Goal: Book appointment/travel/reservation

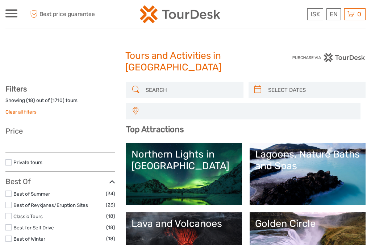
select select
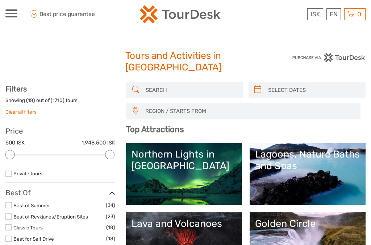
click at [208, 178] on link "Northern Lights in [GEOGRAPHIC_DATA]" at bounding box center [184, 173] width 105 height 51
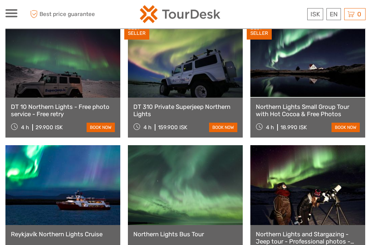
scroll to position [284, 0]
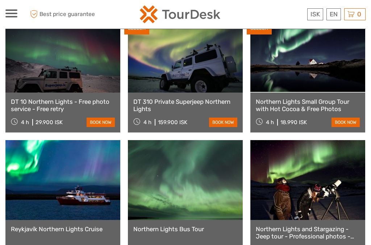
click at [78, 64] on link at bounding box center [62, 53] width 115 height 80
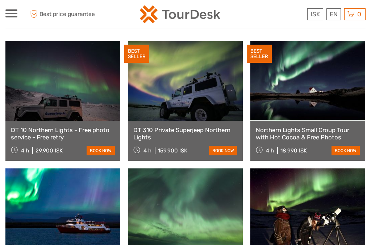
scroll to position [255, 0]
click at [328, 126] on link "Northern Lights Small Group Tour with Hot Cocoa & Free Photos" at bounding box center [308, 133] width 104 height 15
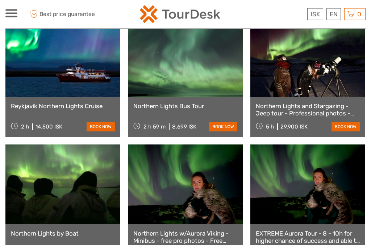
scroll to position [417, 0]
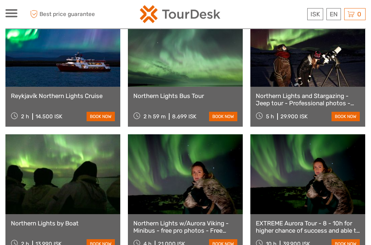
click at [184, 169] on link at bounding box center [185, 174] width 115 height 80
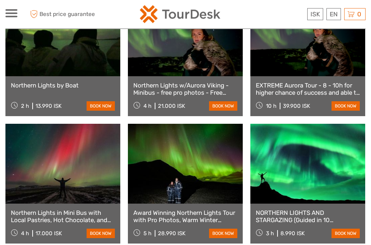
scroll to position [562, 0]
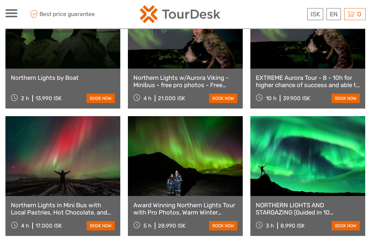
click at [81, 172] on link at bounding box center [62, 156] width 115 height 80
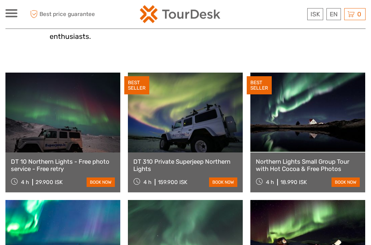
scroll to position [236, 0]
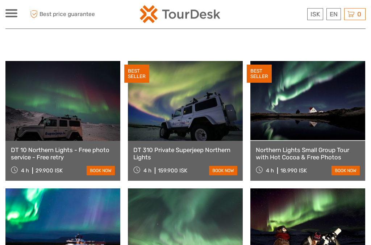
click at [313, 146] on link "Northern Lights Small Group Tour with Hot Cocoa & Free Photos" at bounding box center [308, 153] width 104 height 15
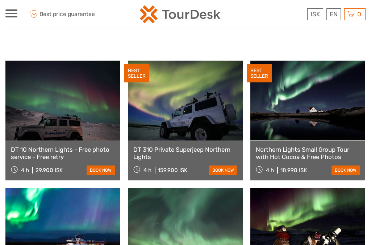
click at [309, 146] on link "Northern Lights Small Group Tour with Hot Cocoa & Free Photos" at bounding box center [308, 153] width 104 height 15
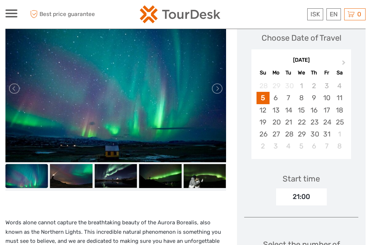
scroll to position [88, 0]
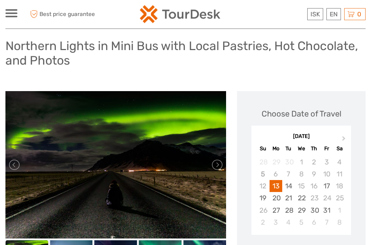
scroll to position [49, 0]
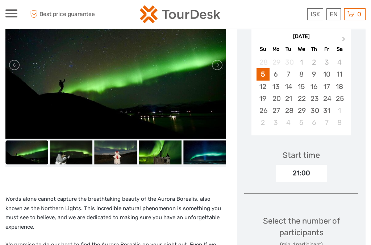
scroll to position [127, 0]
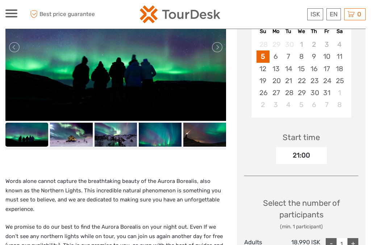
scroll to position [157, 0]
